Goal: Transaction & Acquisition: Download file/media

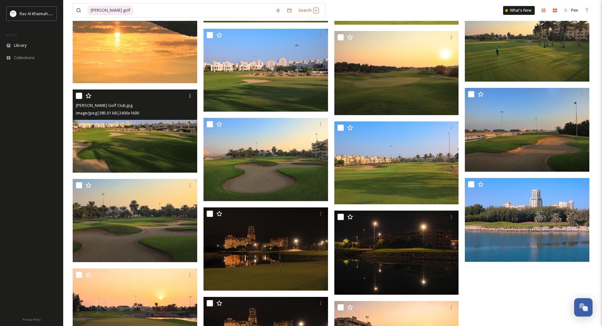
scroll to position [1926, 0]
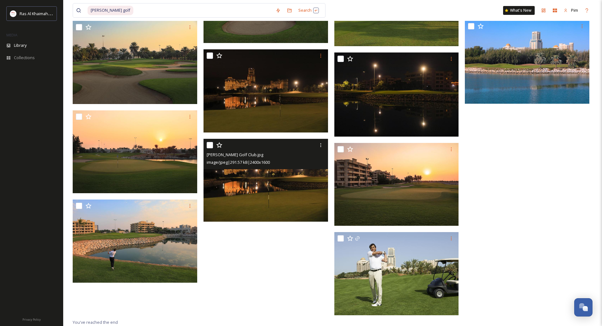
click at [275, 197] on img at bounding box center [266, 180] width 125 height 83
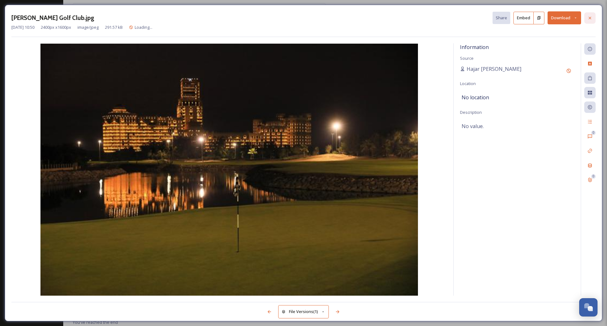
click at [585, 20] on div at bounding box center [589, 17] width 11 height 11
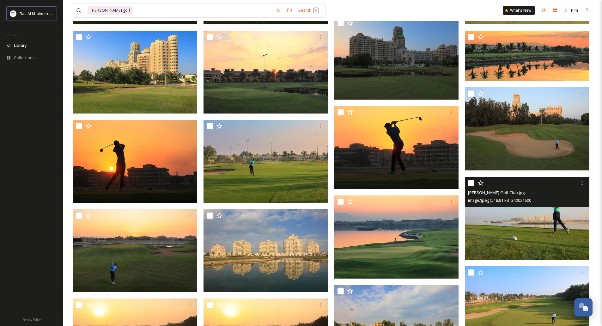
scroll to position [298, 0]
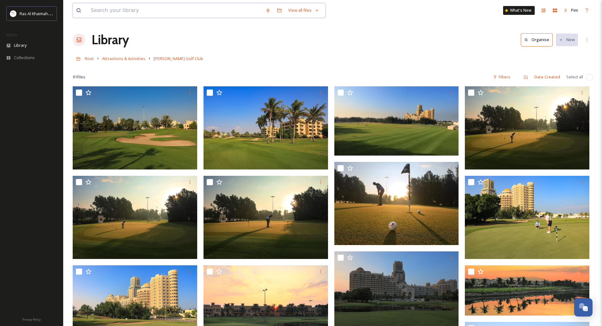
drag, startPoint x: 132, startPoint y: 17, endPoint x: 130, endPoint y: 13, distance: 4.1
click at [132, 17] on input at bounding box center [175, 10] width 175 height 14
click at [130, 11] on input at bounding box center [175, 10] width 175 height 14
type input "tower links"
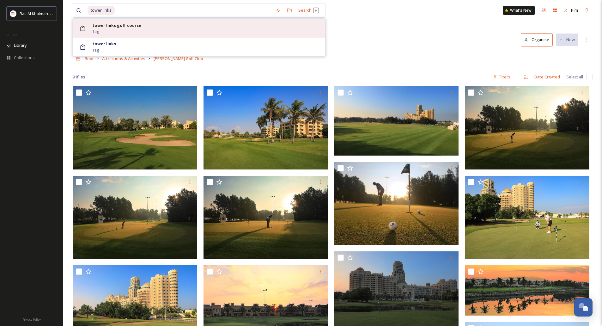
click at [149, 24] on div "tower links golf course Tag" at bounding box center [206, 28] width 229 height 12
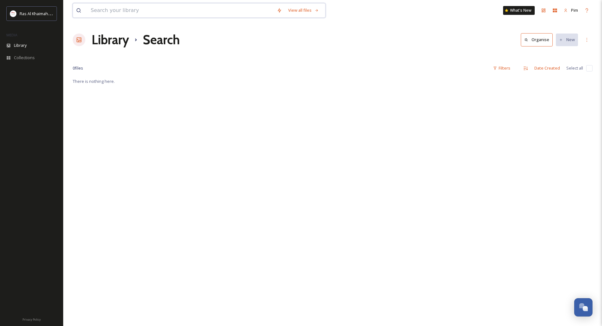
click at [140, 14] on input at bounding box center [181, 10] width 186 height 14
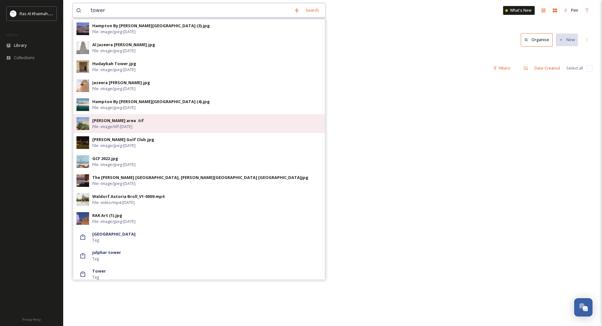
scroll to position [253, 0]
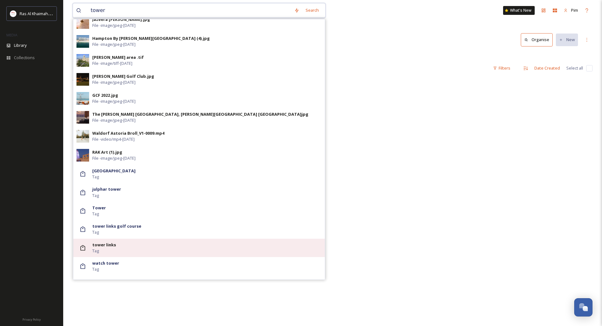
type input "tower"
click at [81, 247] on icon at bounding box center [83, 248] width 6 height 6
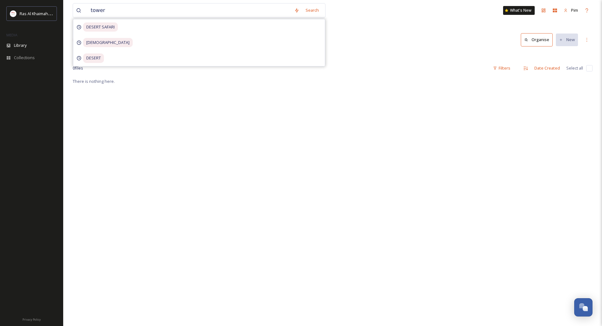
click at [296, 93] on div "There is nothing here." at bounding box center [333, 240] width 520 height 326
click at [114, 46] on h1 "Library" at bounding box center [110, 39] width 37 height 19
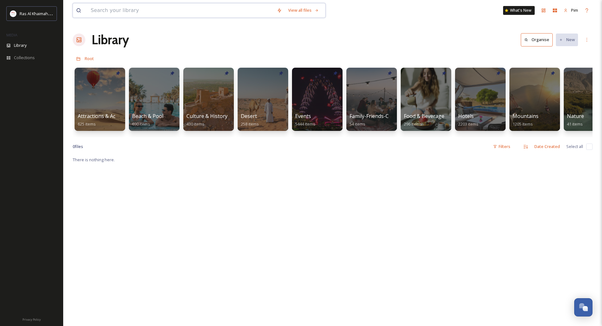
click at [111, 15] on input at bounding box center [181, 10] width 186 height 14
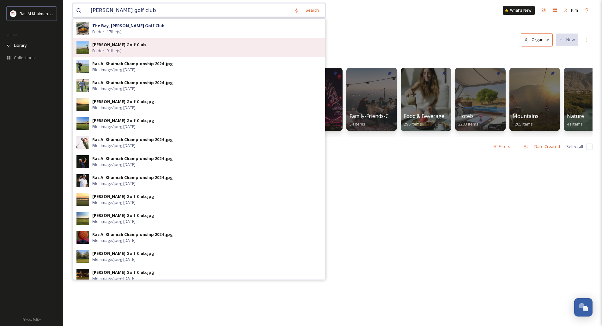
type input "[PERSON_NAME] golf club"
click at [147, 47] on div "[PERSON_NAME] Golf Club Folder - 91 file(s)" at bounding box center [206, 48] width 229 height 12
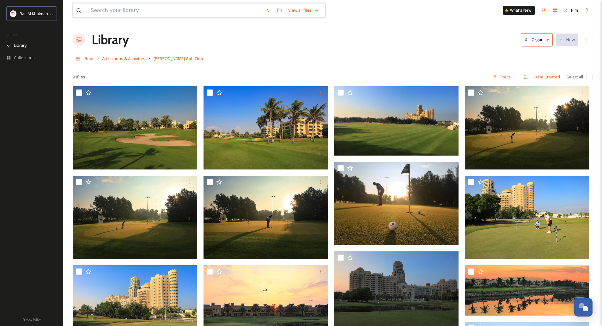
click at [118, 10] on input at bounding box center [175, 10] width 175 height 14
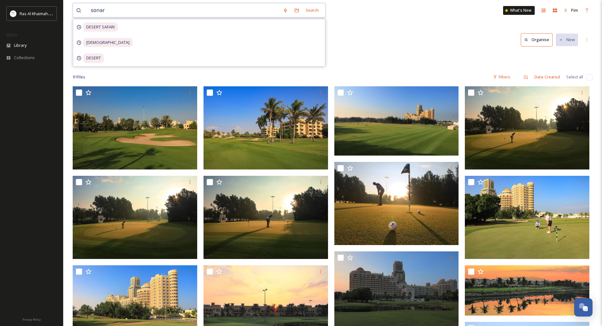
type input "sonara"
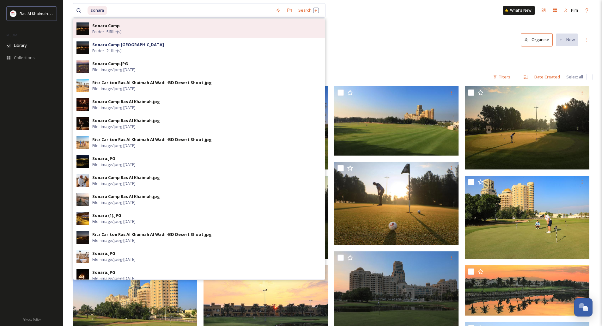
click at [144, 32] on div "Sonara Camp Folder - 56 file(s)" at bounding box center [206, 29] width 229 height 12
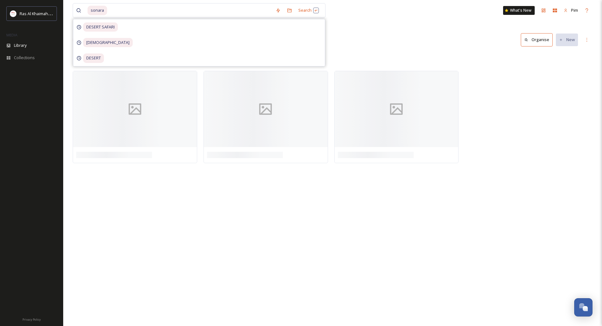
click at [365, 33] on div "Library Organise New" at bounding box center [333, 39] width 520 height 19
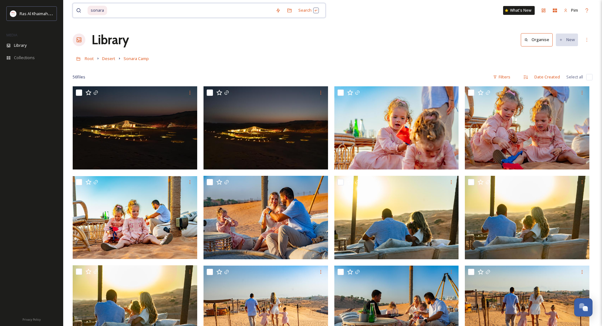
click at [113, 8] on input at bounding box center [190, 10] width 165 height 14
type input "s"
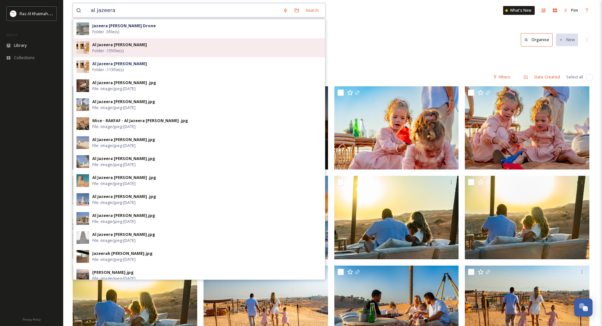
type input "al jazeera"
click at [141, 49] on div "Al Jazeera [PERSON_NAME] Folder - 135 file(s)" at bounding box center [206, 48] width 229 height 12
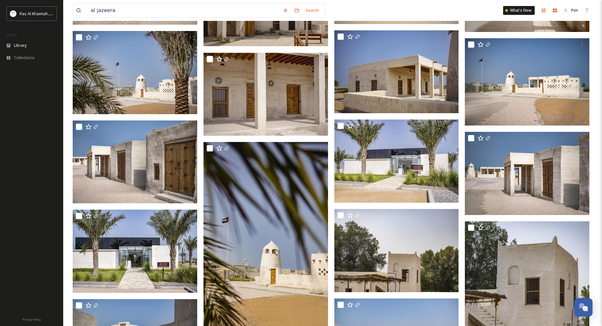
scroll to position [379, 0]
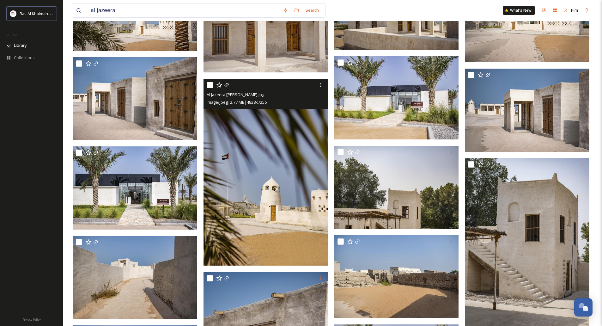
click at [287, 161] on img at bounding box center [266, 172] width 125 height 187
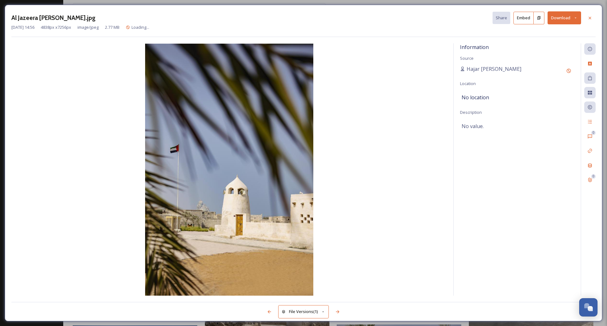
click at [577, 20] on button "Download" at bounding box center [565, 17] width 34 height 13
click at [551, 33] on span "Download Original (4838 x 7256)" at bounding box center [548, 32] width 60 height 6
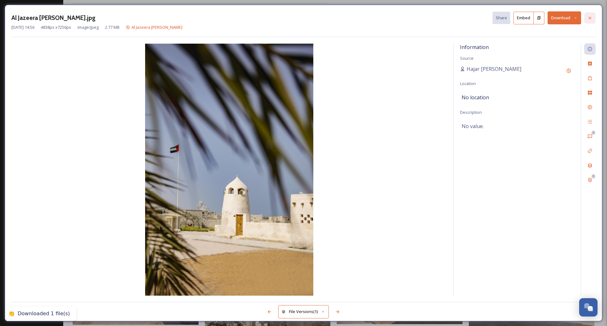
click at [586, 18] on div at bounding box center [589, 17] width 11 height 11
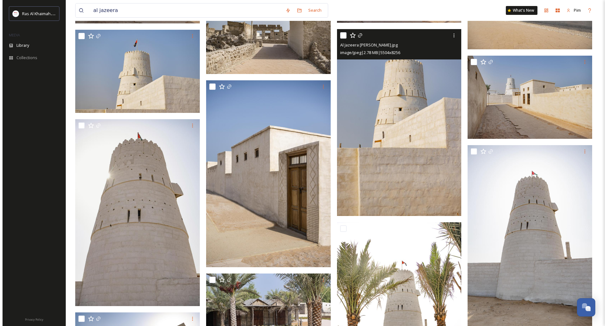
scroll to position [790, 0]
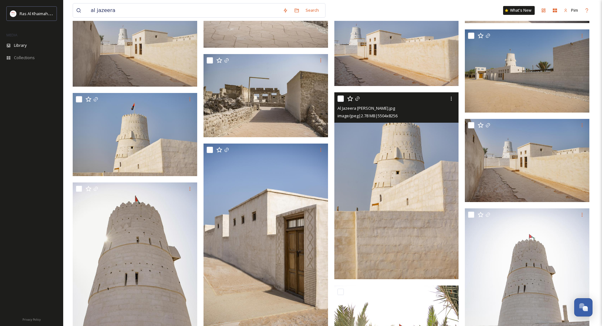
click at [418, 150] on img at bounding box center [396, 185] width 125 height 187
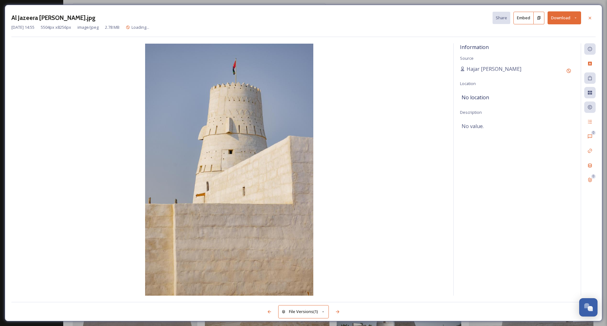
click at [577, 15] on button "Download" at bounding box center [565, 17] width 34 height 13
click at [550, 34] on span "Download Original (5504 x 8256)" at bounding box center [548, 32] width 60 height 6
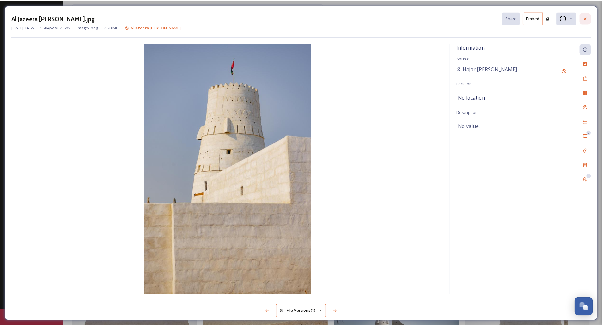
scroll to position [797, 0]
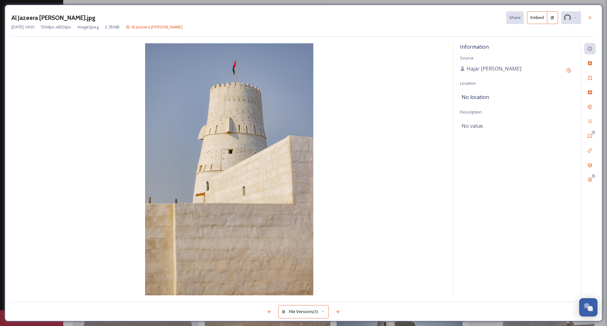
click at [588, 17] on icon at bounding box center [589, 17] width 5 height 5
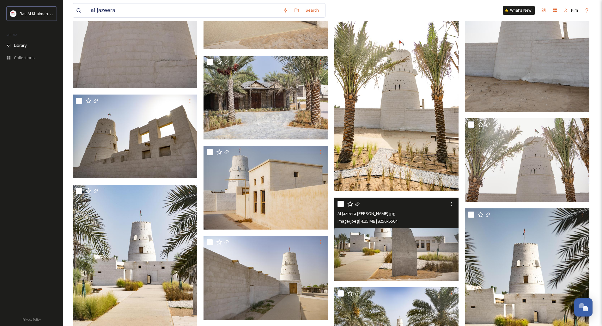
scroll to position [987, 0]
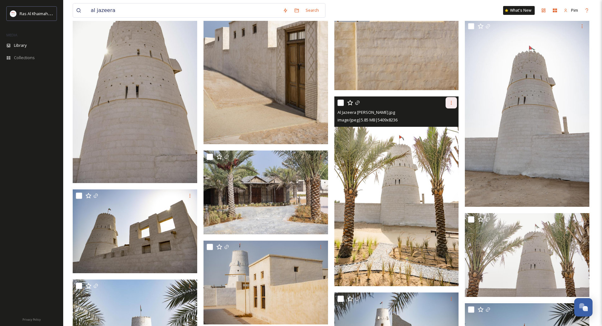
click at [454, 103] on icon at bounding box center [451, 102] width 5 height 5
click at [405, 172] on img at bounding box center [396, 191] width 125 height 190
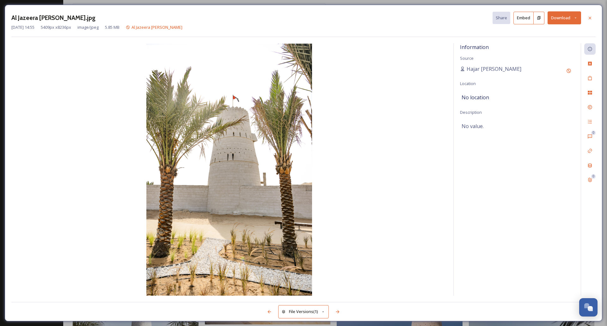
click at [576, 17] on icon at bounding box center [575, 18] width 4 height 4
click at [550, 30] on span "Download Original (5409 x 8236)" at bounding box center [548, 32] width 60 height 6
click at [590, 19] on icon at bounding box center [589, 17] width 5 height 5
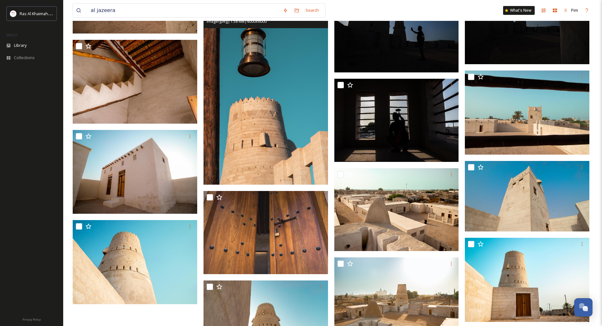
scroll to position [3010, 0]
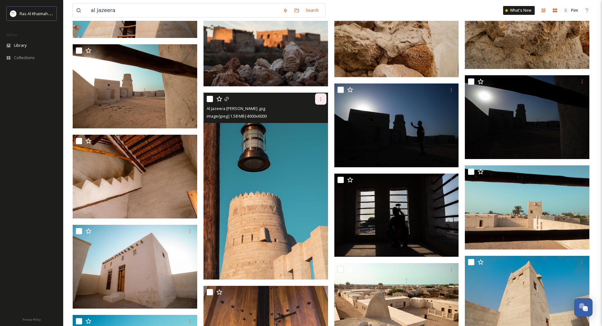
click at [319, 101] on icon at bounding box center [320, 98] width 5 height 5
click at [295, 144] on img at bounding box center [266, 186] width 125 height 187
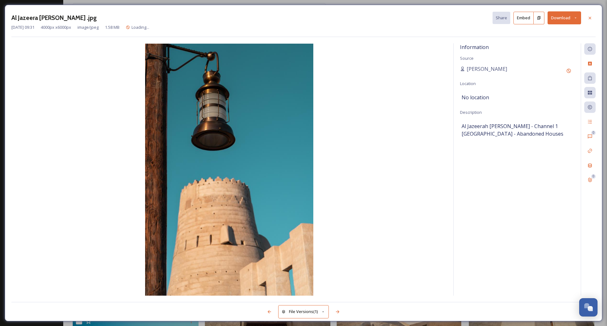
click at [578, 17] on button "Download" at bounding box center [565, 17] width 34 height 13
click at [560, 32] on span "Download Original (4000 x 6000)" at bounding box center [548, 32] width 60 height 6
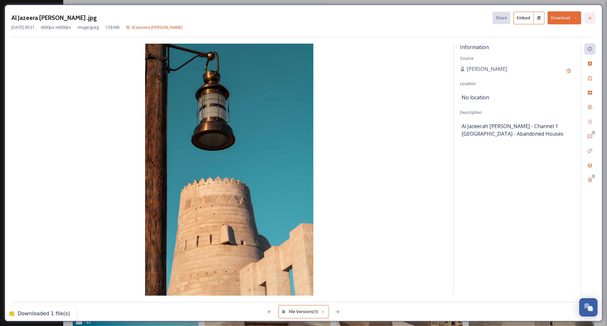
click at [586, 17] on div at bounding box center [589, 17] width 11 height 11
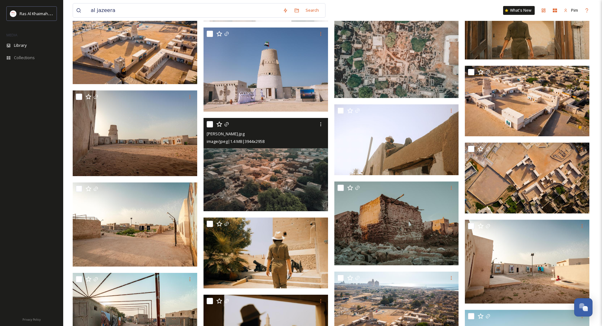
scroll to position [1856, 0]
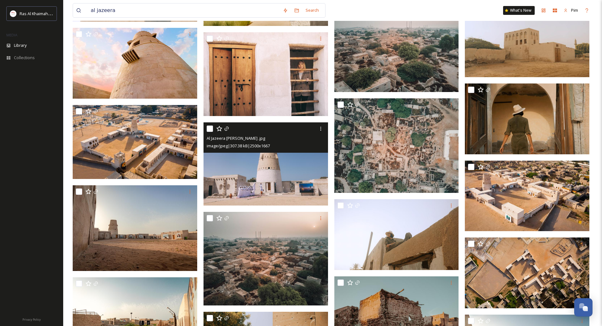
click at [266, 182] on img at bounding box center [266, 163] width 125 height 83
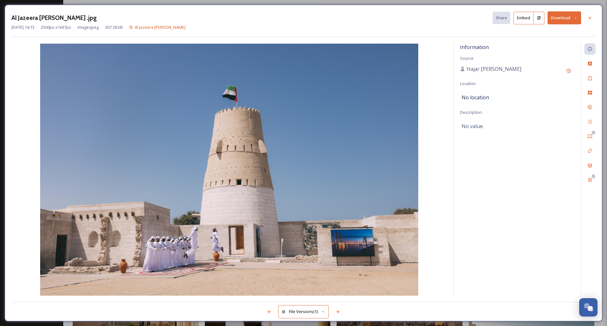
click at [572, 20] on button "Download" at bounding box center [565, 17] width 34 height 13
click at [557, 34] on span "Download Original (2500 x 1667)" at bounding box center [548, 32] width 60 height 6
click at [590, 19] on icon at bounding box center [589, 17] width 5 height 5
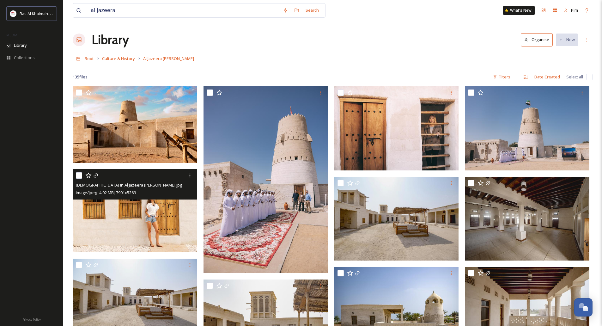
click at [177, 211] on img at bounding box center [135, 210] width 125 height 83
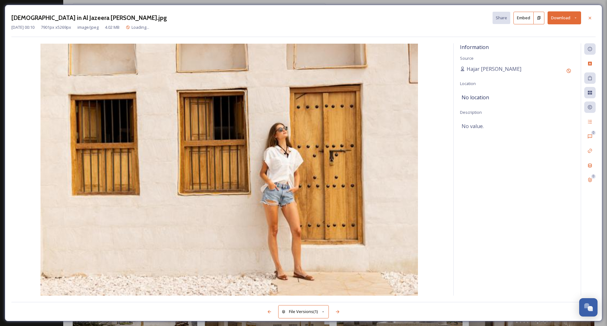
click at [575, 17] on icon at bounding box center [575, 18] width 4 height 4
click at [560, 30] on span "Download Original (7901 x 5269)" at bounding box center [548, 32] width 60 height 6
click at [588, 19] on icon at bounding box center [589, 17] width 5 height 5
